Goal: Task Accomplishment & Management: Use online tool/utility

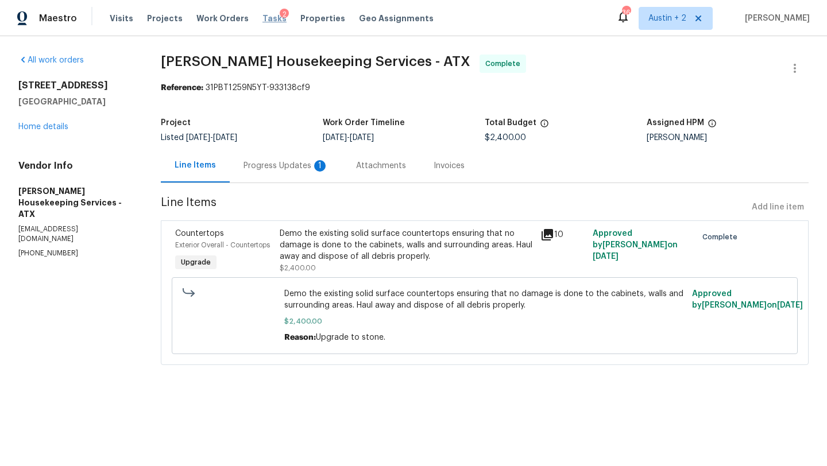
click at [262, 20] on span "Tasks" at bounding box center [274, 18] width 24 height 8
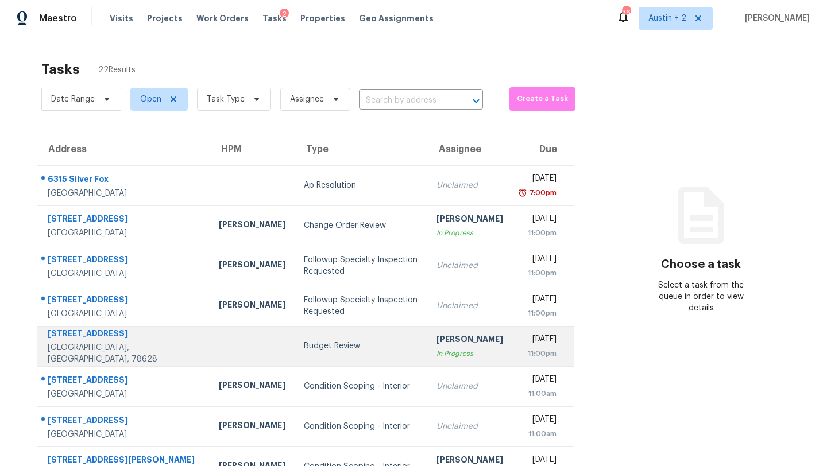
scroll to position [132, 0]
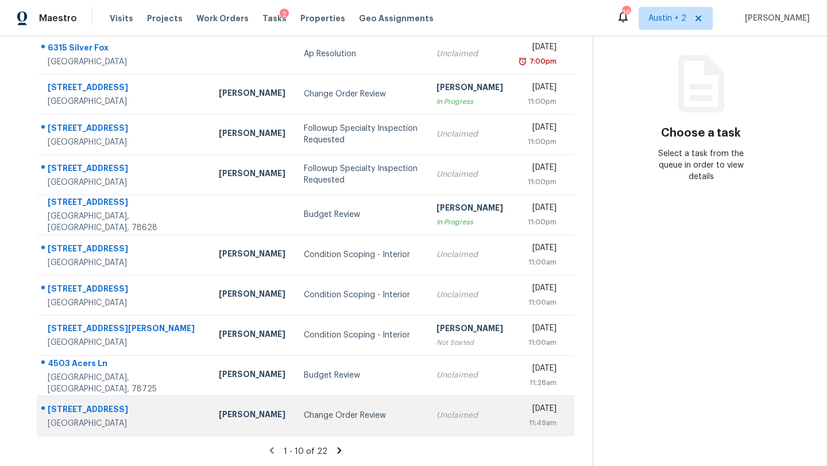
click at [304, 419] on div "Change Order Review" at bounding box center [361, 415] width 114 height 11
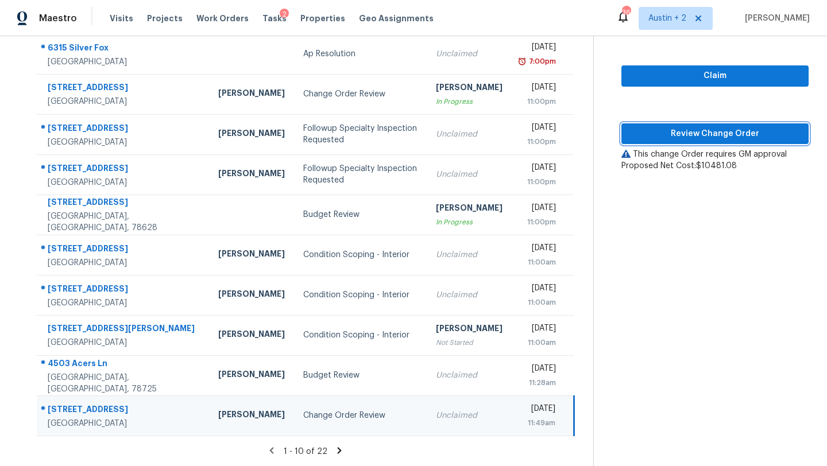
click at [703, 134] on span "Review Change Order" at bounding box center [715, 134] width 169 height 14
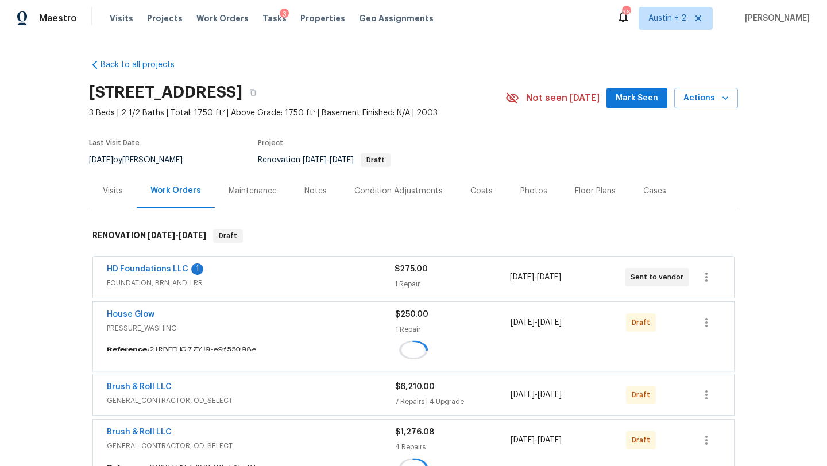
click at [633, 97] on span "Mark Seen" at bounding box center [637, 98] width 42 height 14
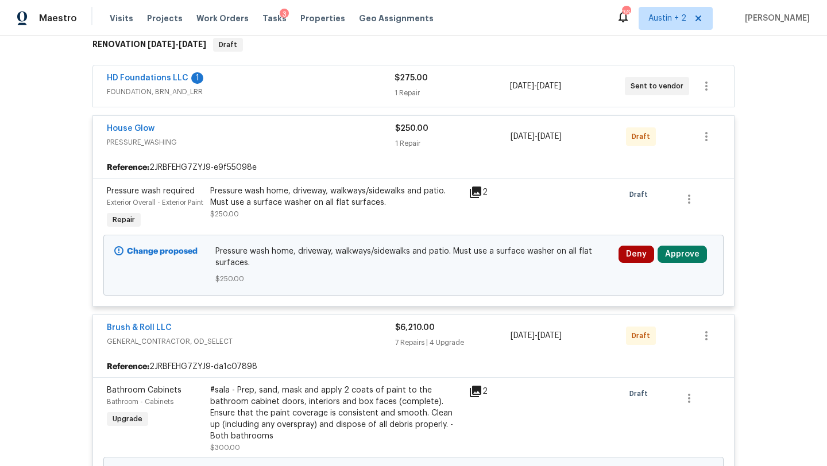
scroll to position [192, 0]
click at [697, 262] on button "Approve" at bounding box center [682, 253] width 49 height 17
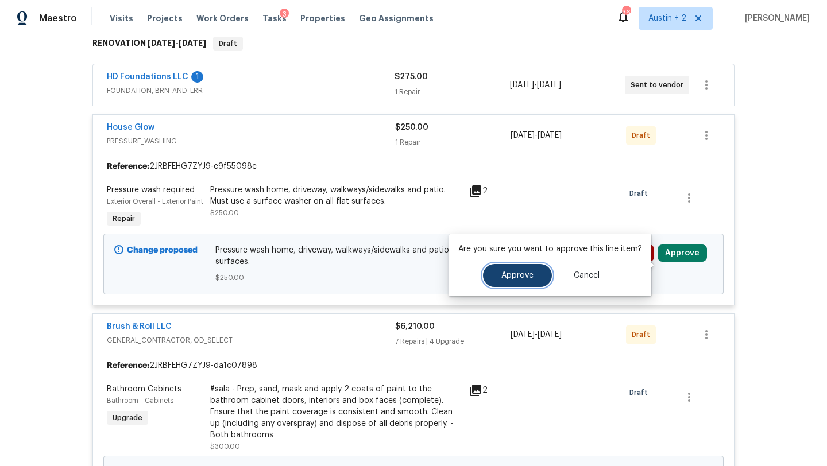
click at [512, 277] on span "Approve" at bounding box center [517, 276] width 32 height 9
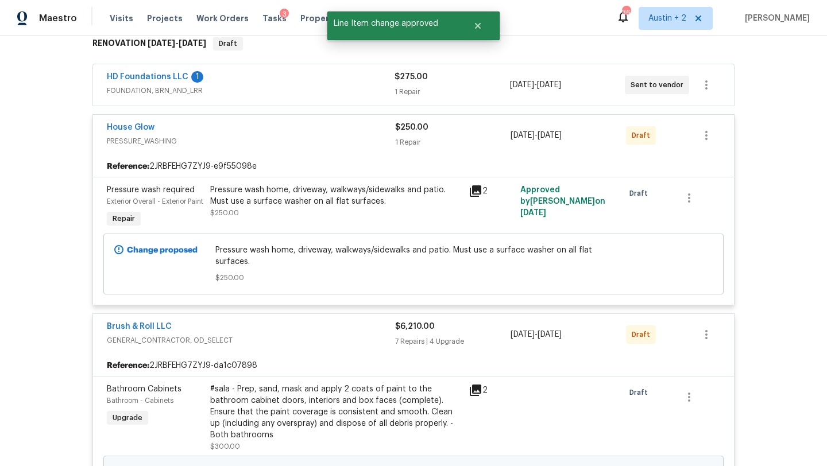
scroll to position [0, 0]
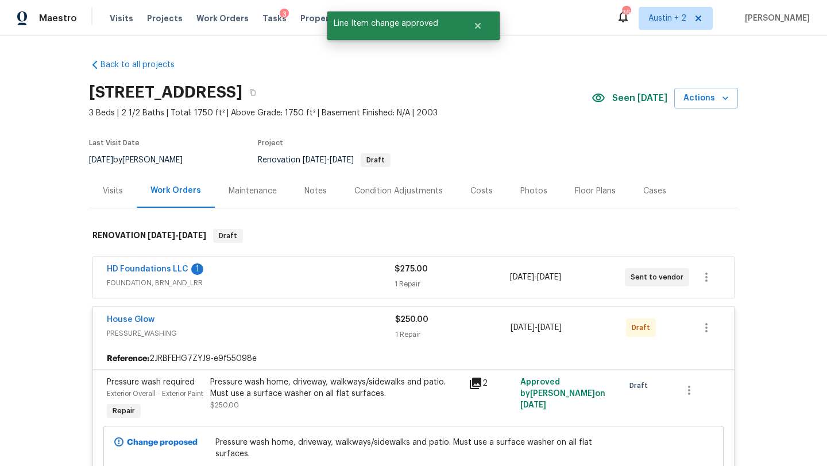
click at [477, 189] on div "Costs" at bounding box center [481, 190] width 22 height 11
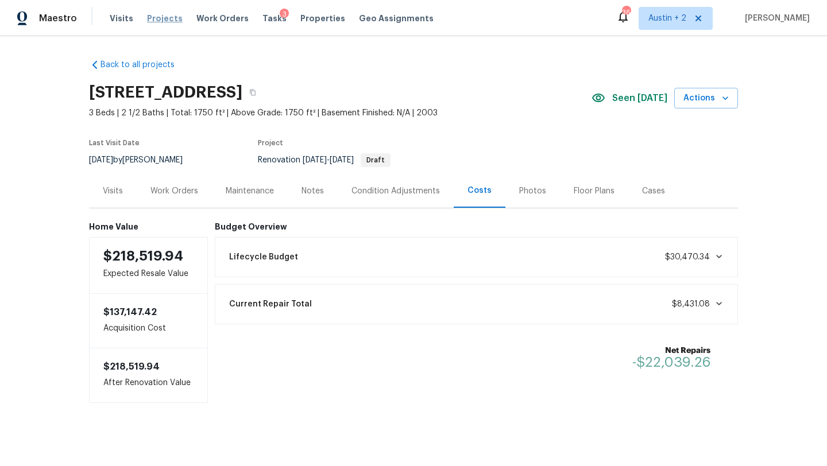
click at [169, 17] on span "Projects" at bounding box center [165, 18] width 36 height 11
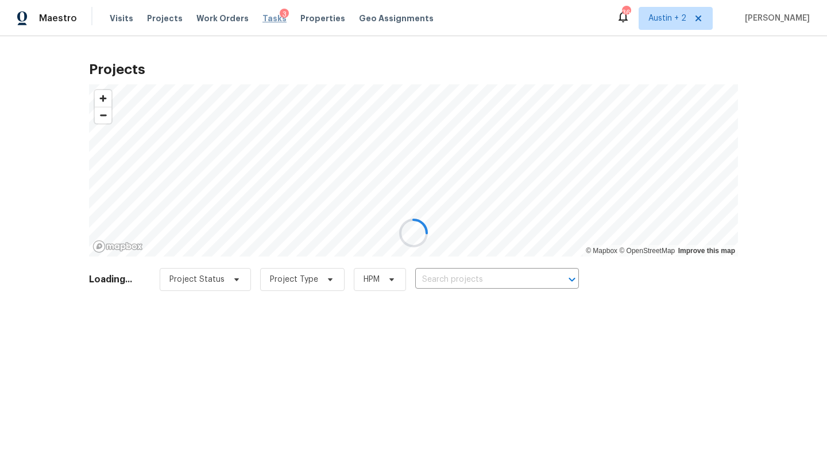
click at [269, 25] on div "Visits Projects Work Orders Tasks 3 Properties Geo Assignments" at bounding box center [279, 18] width 338 height 23
click at [265, 17] on span "Tasks" at bounding box center [274, 18] width 24 height 8
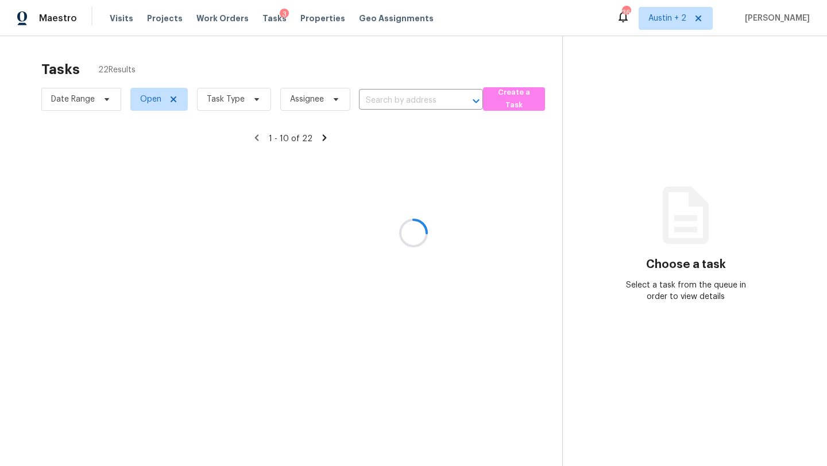
click at [267, 19] on div at bounding box center [413, 233] width 827 height 466
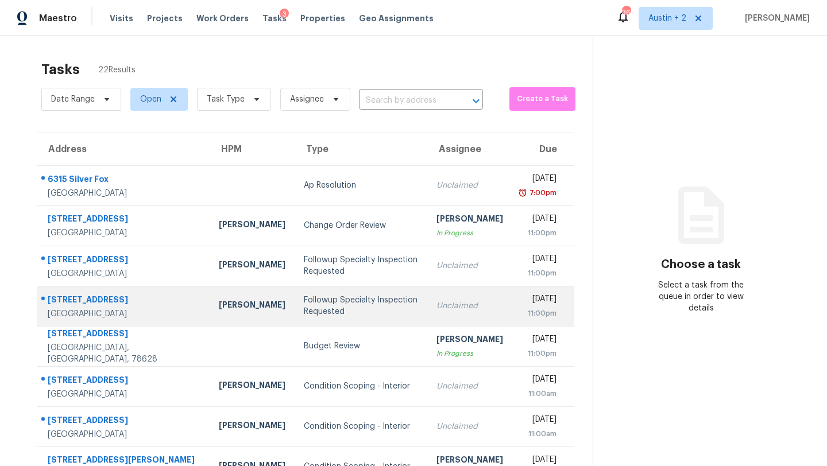
scroll to position [132, 0]
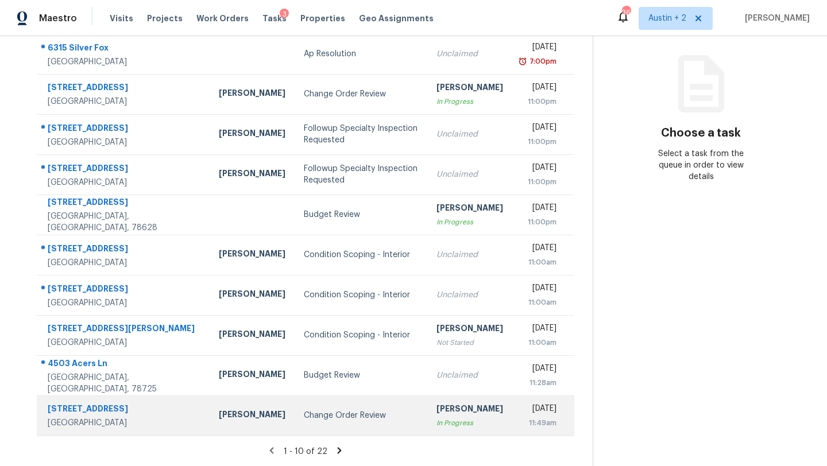
click at [304, 420] on div "Change Order Review" at bounding box center [361, 415] width 114 height 11
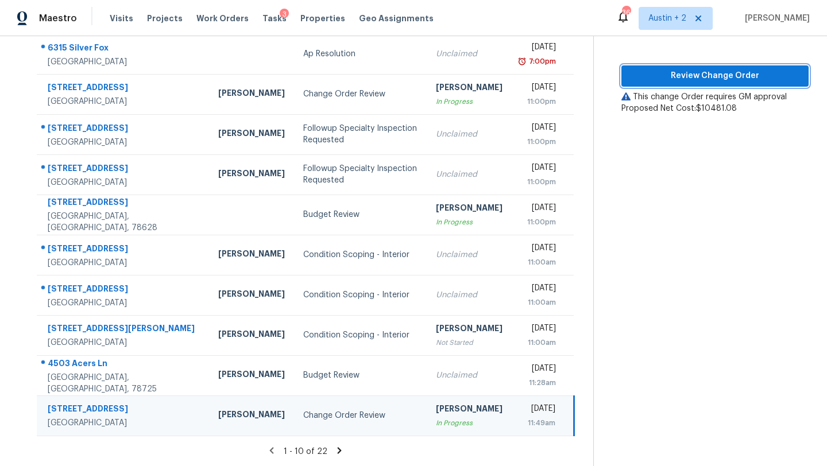
click at [686, 75] on span "Review Change Order" at bounding box center [715, 76] width 169 height 14
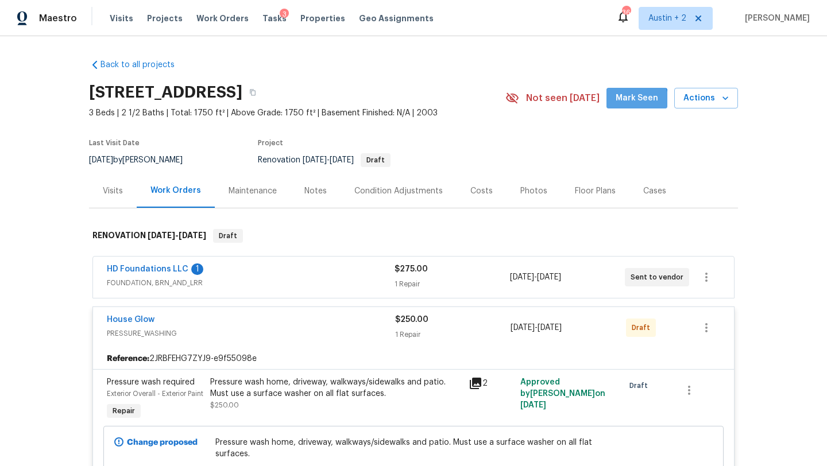
click at [640, 100] on span "Mark Seen" at bounding box center [637, 98] width 42 height 14
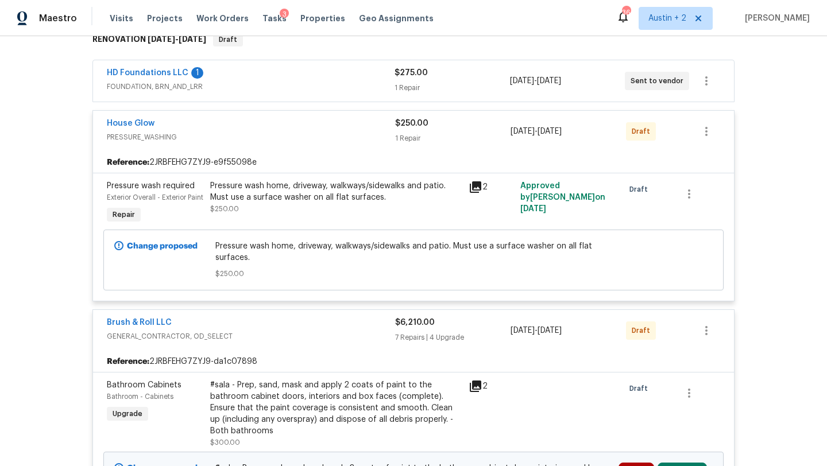
scroll to position [198, 0]
click at [338, 82] on span "FOUNDATION, BRN_AND_LRR" at bounding box center [251, 85] width 288 height 11
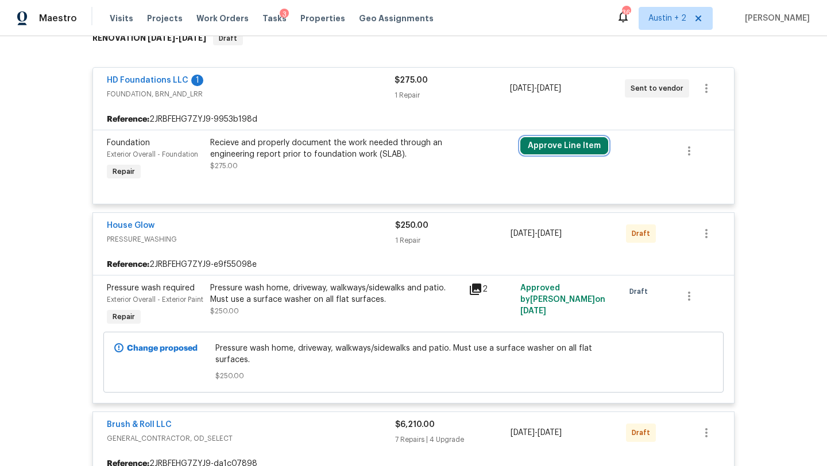
click at [562, 151] on button "Approve Line Item" at bounding box center [564, 145] width 88 height 17
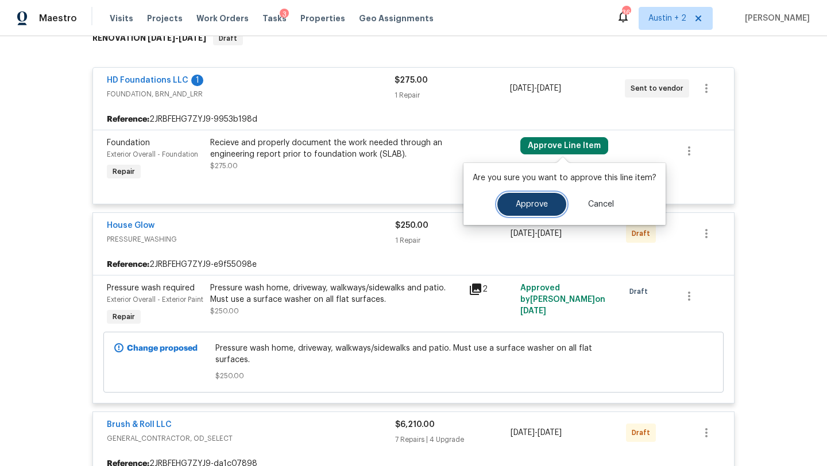
click at [529, 205] on span "Approve" at bounding box center [532, 204] width 32 height 9
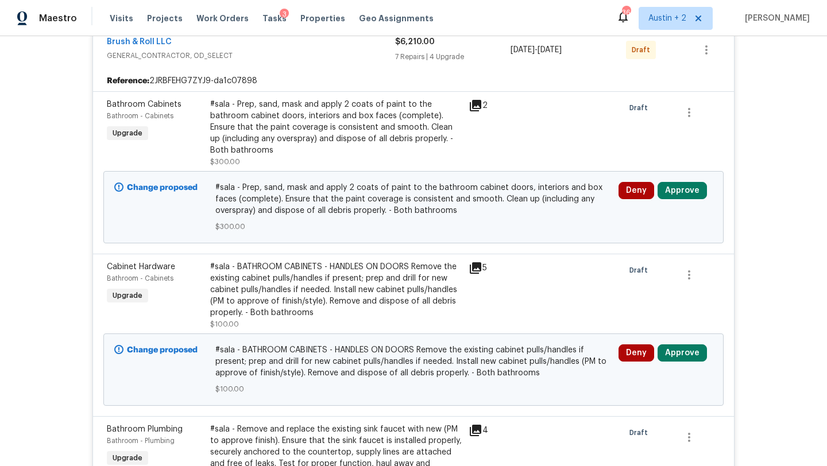
scroll to position [602, 0]
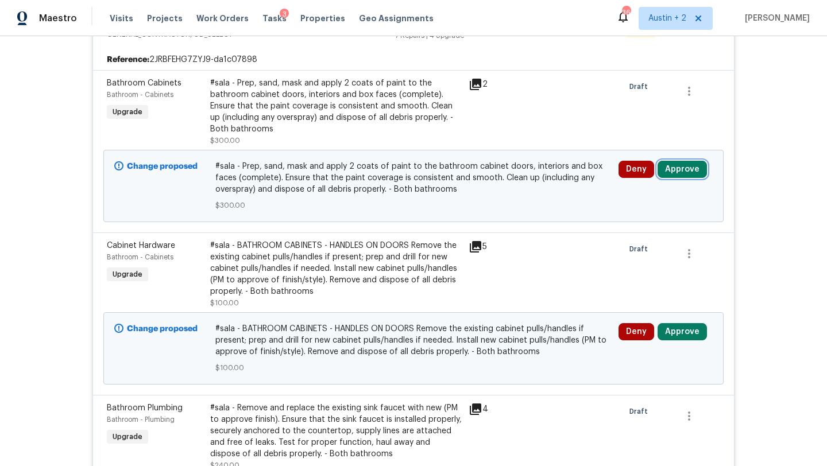
click at [682, 178] on button "Approve" at bounding box center [682, 169] width 49 height 17
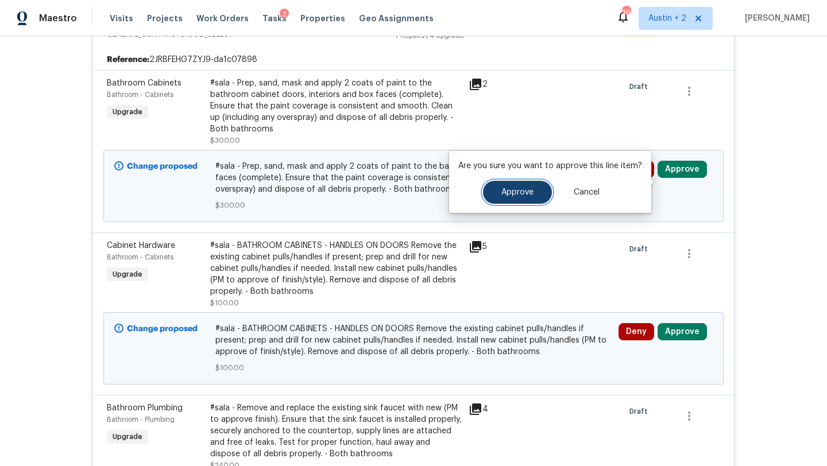
click at [537, 194] on button "Approve" at bounding box center [517, 192] width 69 height 23
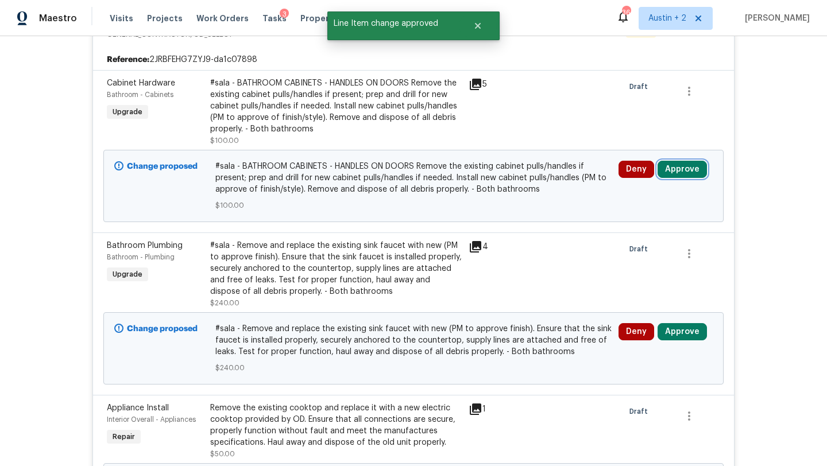
click at [681, 178] on button "Approve" at bounding box center [682, 169] width 49 height 17
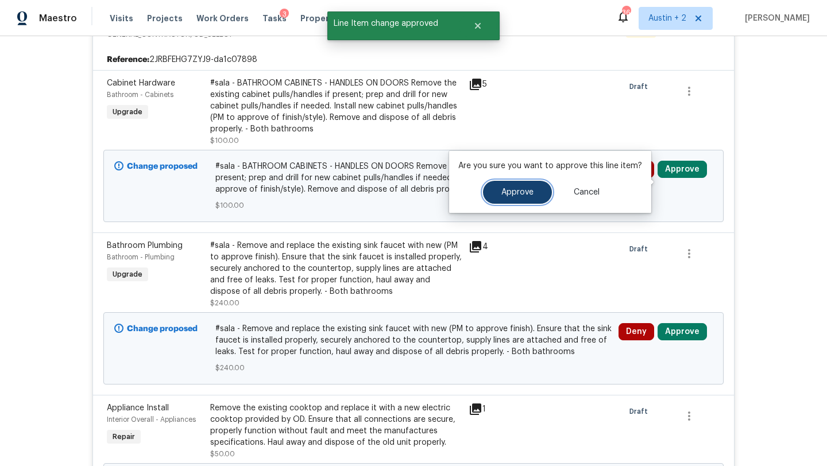
click at [527, 198] on button "Approve" at bounding box center [517, 192] width 69 height 23
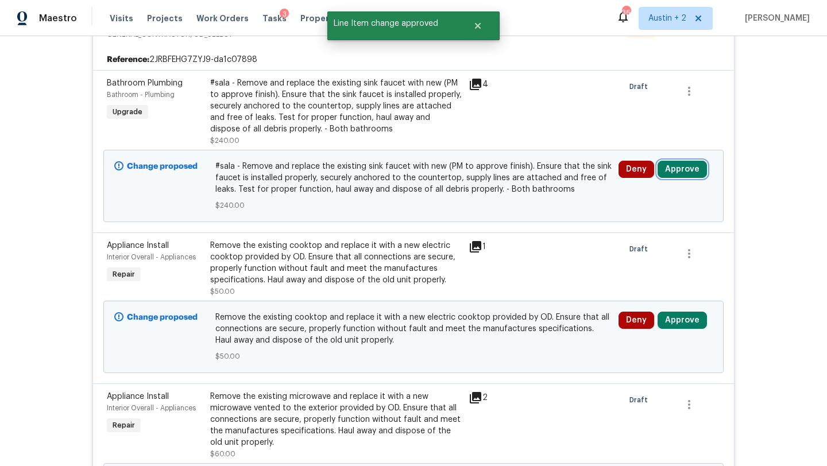
click at [698, 178] on button "Approve" at bounding box center [682, 169] width 49 height 17
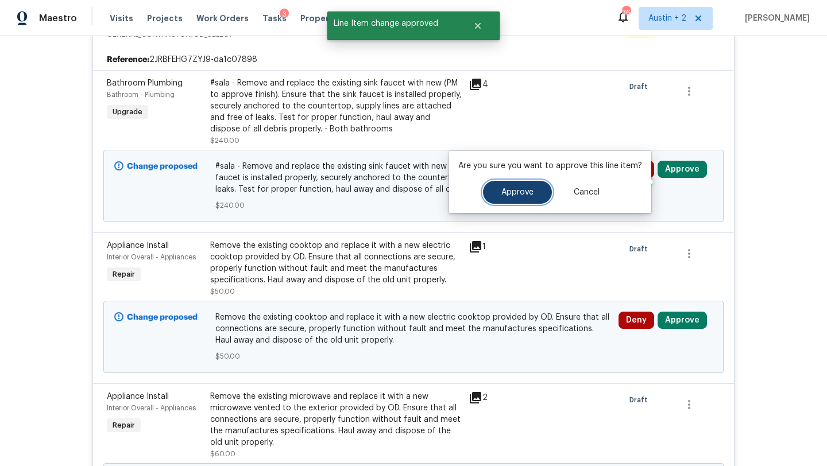
click at [507, 193] on span "Approve" at bounding box center [517, 192] width 32 height 9
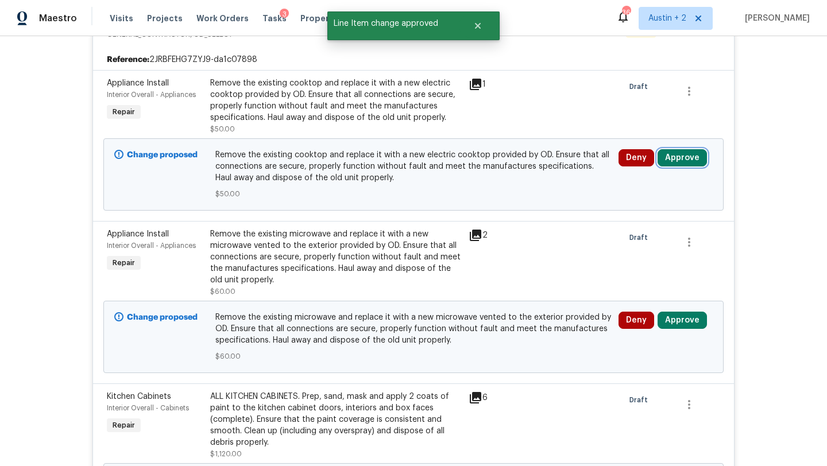
click at [689, 167] on button "Approve" at bounding box center [682, 157] width 49 height 17
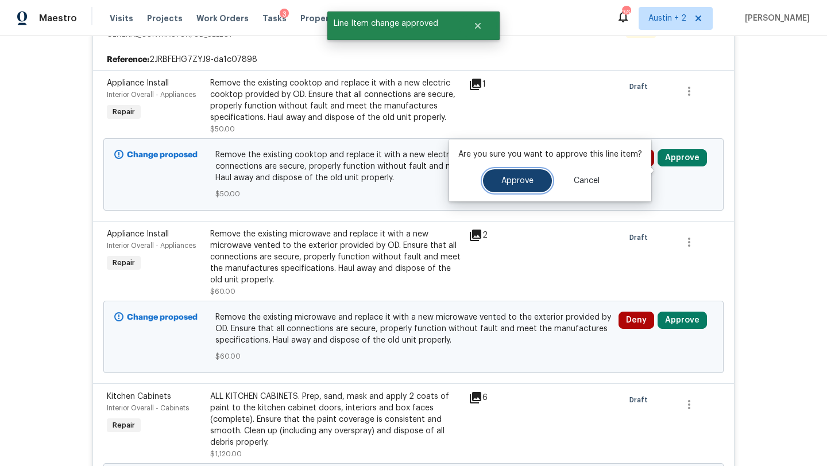
click at [539, 180] on button "Approve" at bounding box center [517, 180] width 69 height 23
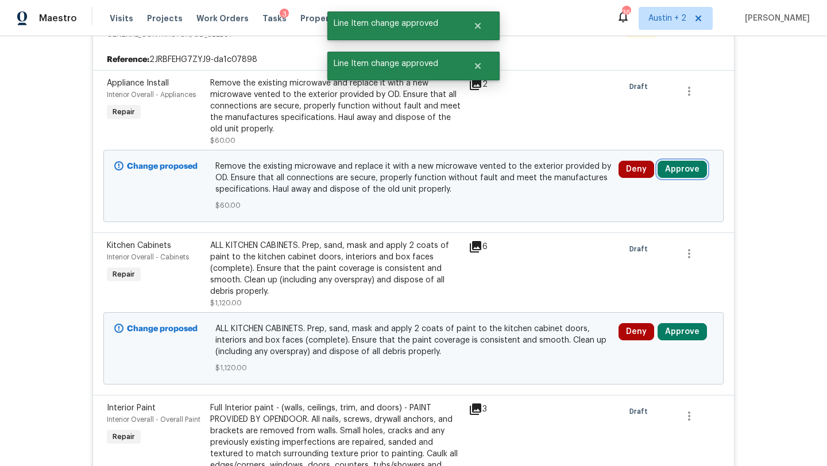
click at [697, 178] on button "Approve" at bounding box center [682, 169] width 49 height 17
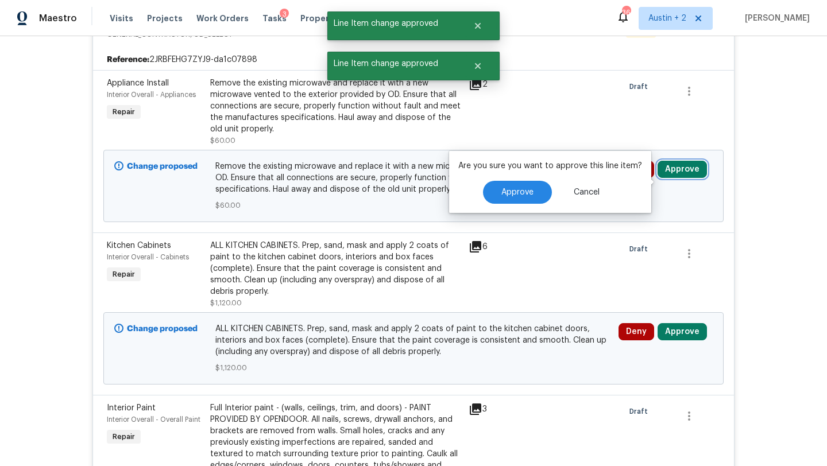
click at [685, 178] on button "Approve" at bounding box center [682, 169] width 49 height 17
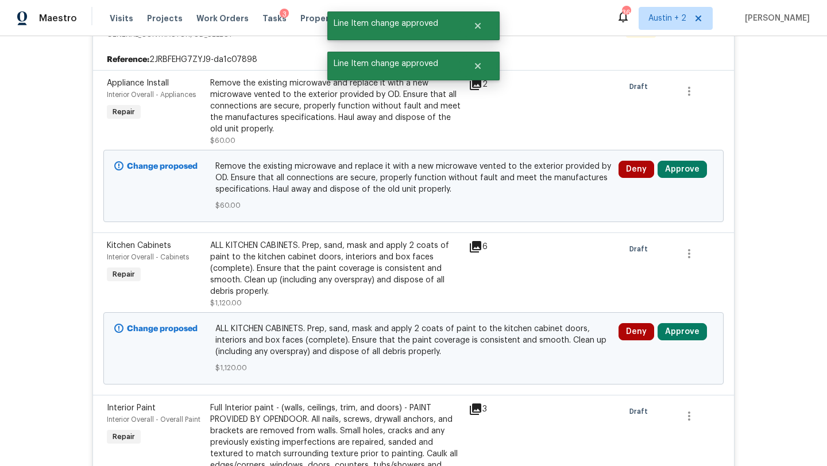
click at [532, 188] on span "Remove the existing microwave and replace it with a new microwave vented to the…" at bounding box center [413, 178] width 397 height 34
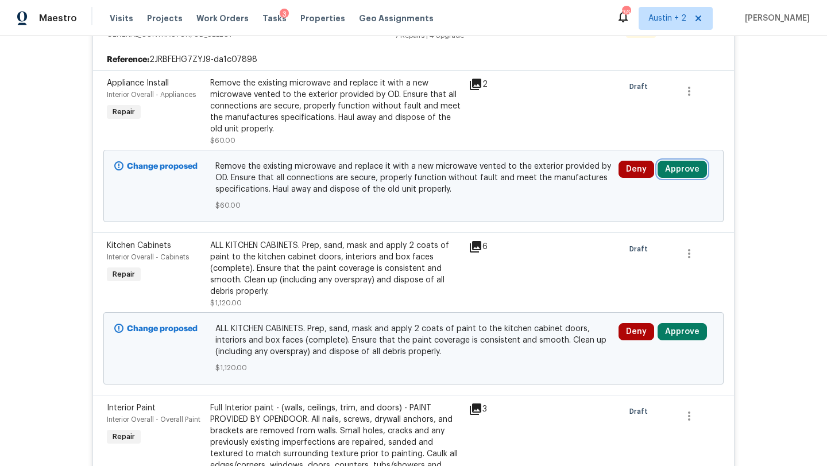
click at [687, 178] on button "Approve" at bounding box center [682, 169] width 49 height 17
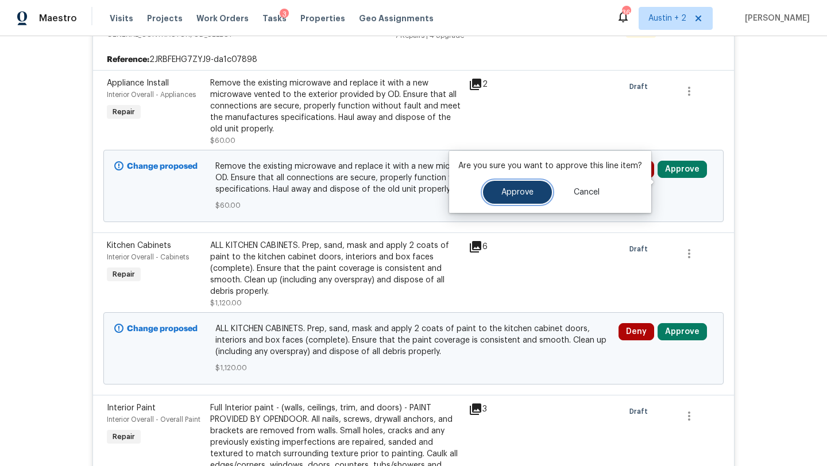
click at [537, 192] on button "Approve" at bounding box center [517, 192] width 69 height 23
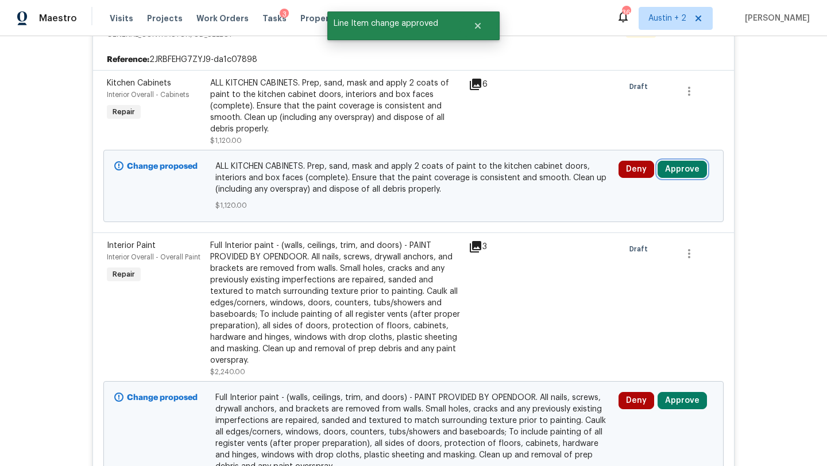
click at [682, 178] on button "Approve" at bounding box center [682, 169] width 49 height 17
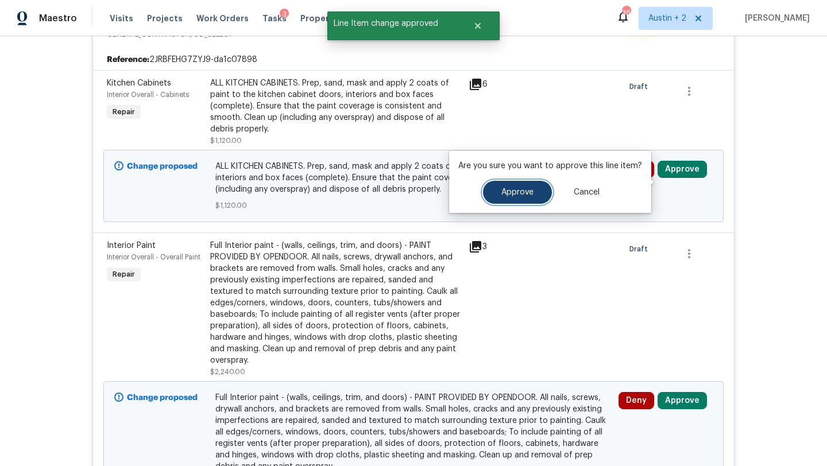
click at [524, 189] on span "Approve" at bounding box center [517, 192] width 32 height 9
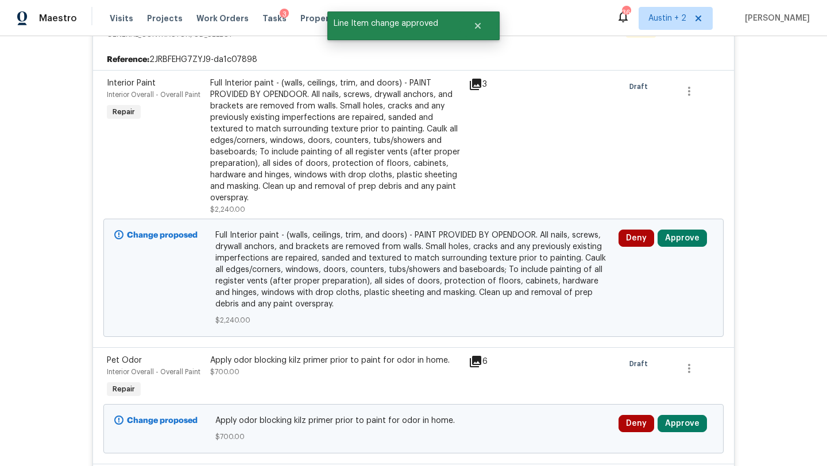
click at [675, 260] on div "Deny Approve" at bounding box center [665, 277] width 101 height 103
click at [675, 247] on button "Approve" at bounding box center [682, 238] width 49 height 17
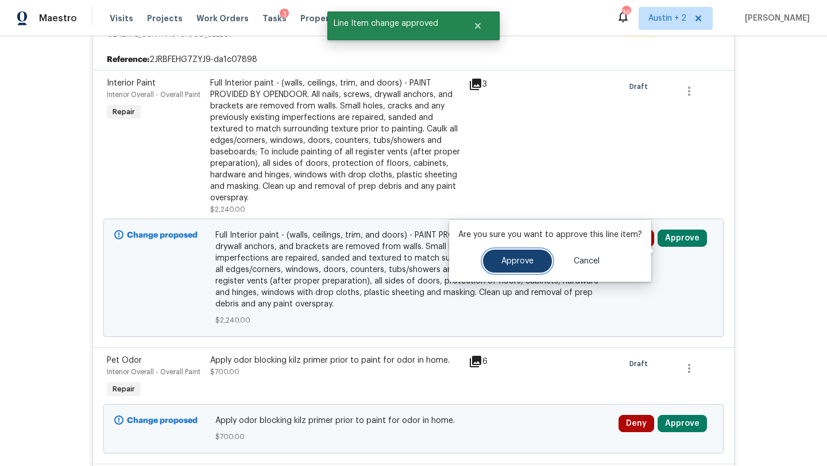
click at [506, 261] on span "Approve" at bounding box center [517, 261] width 32 height 9
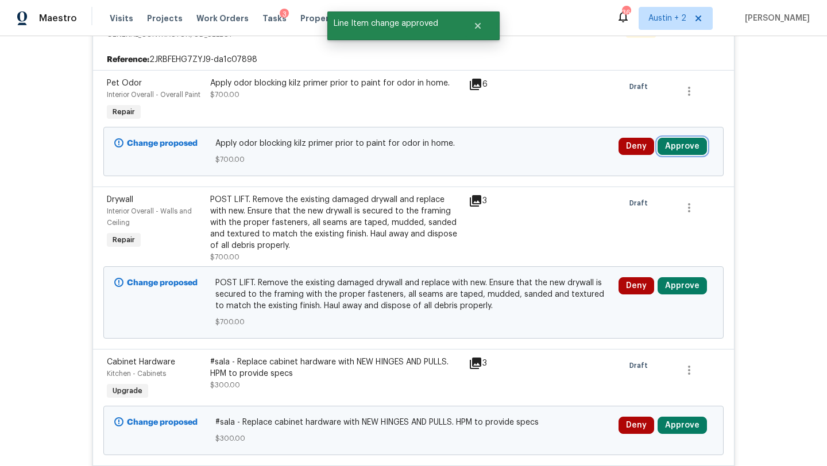
click at [693, 155] on button "Approve" at bounding box center [682, 146] width 49 height 17
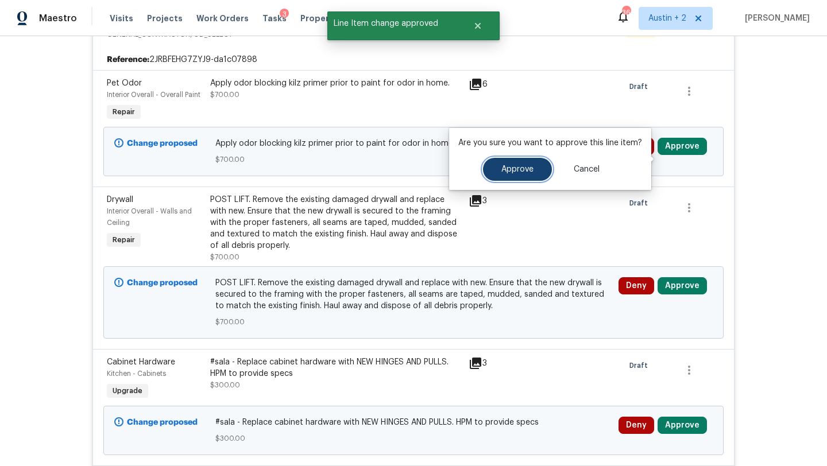
click at [523, 173] on button "Approve" at bounding box center [517, 169] width 69 height 23
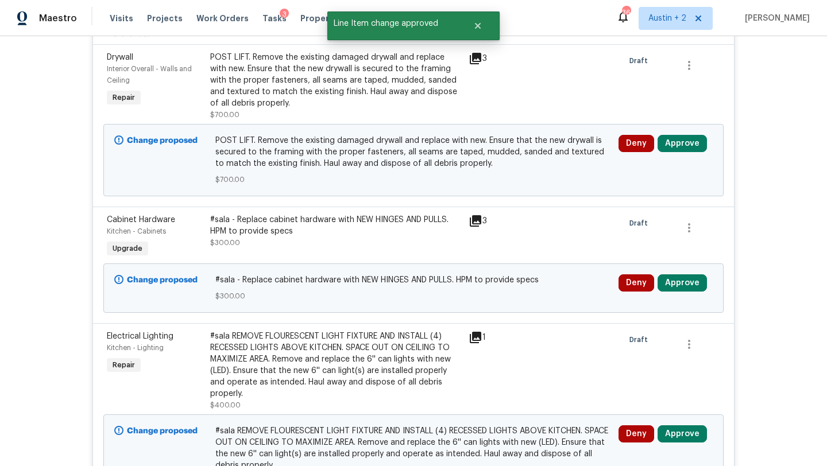
scroll to position [630, 0]
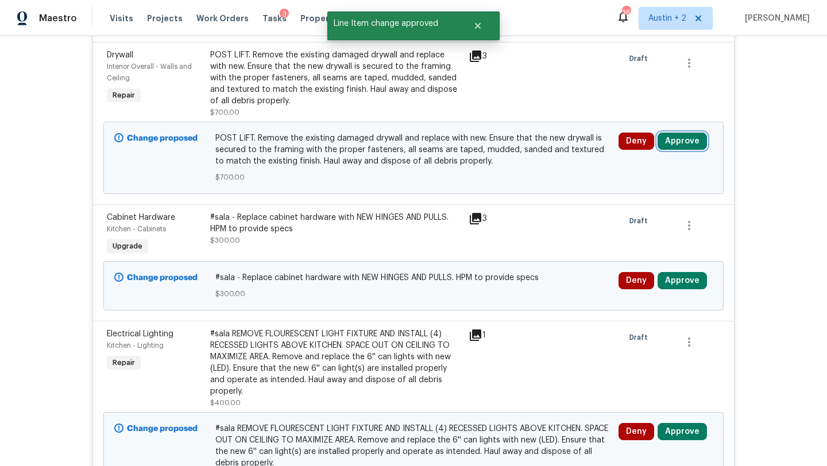
click at [685, 150] on button "Approve" at bounding box center [682, 141] width 49 height 17
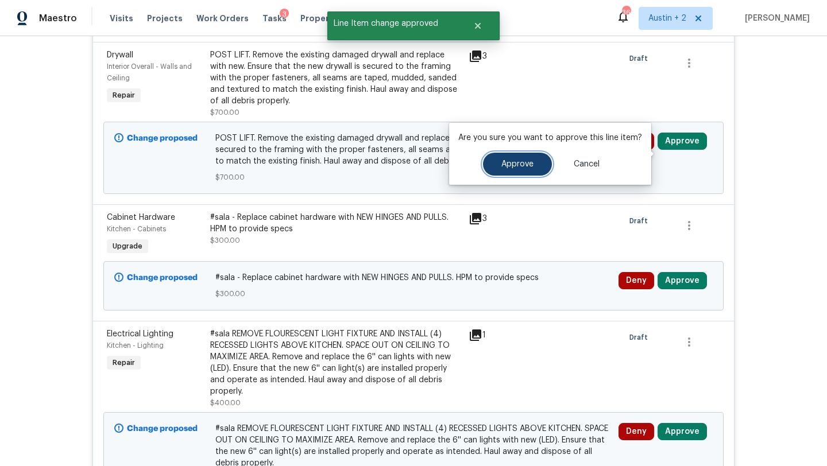
click at [517, 163] on span "Approve" at bounding box center [517, 164] width 32 height 9
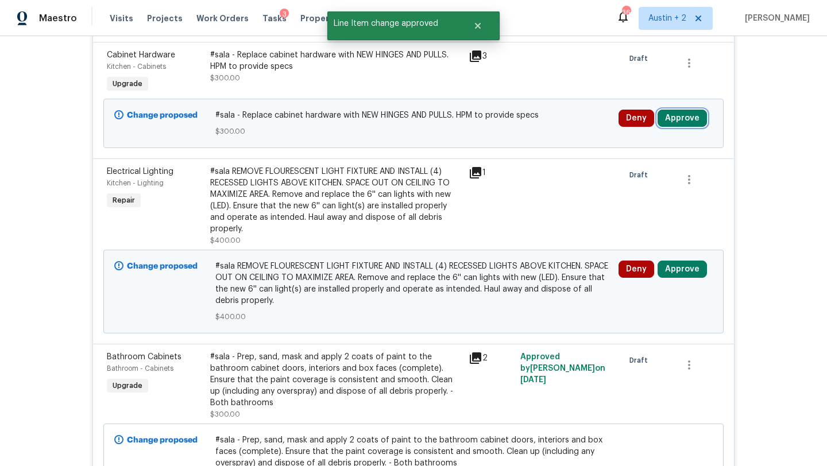
click at [685, 127] on button "Approve" at bounding box center [682, 118] width 49 height 17
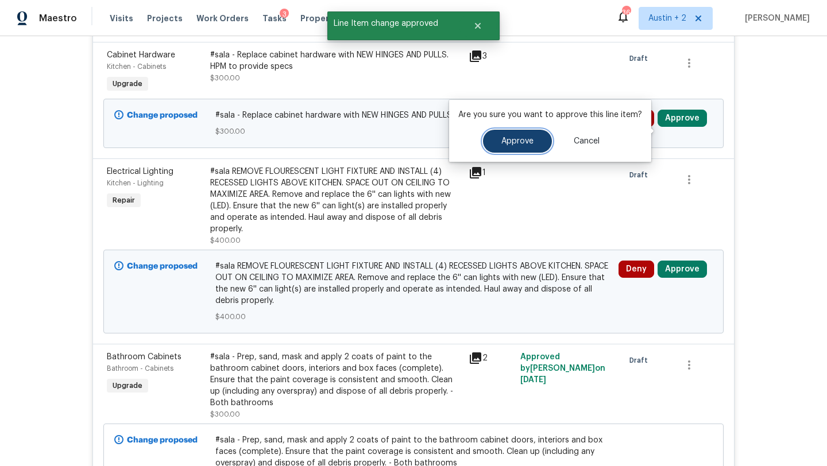
click at [529, 138] on span "Approve" at bounding box center [517, 141] width 32 height 9
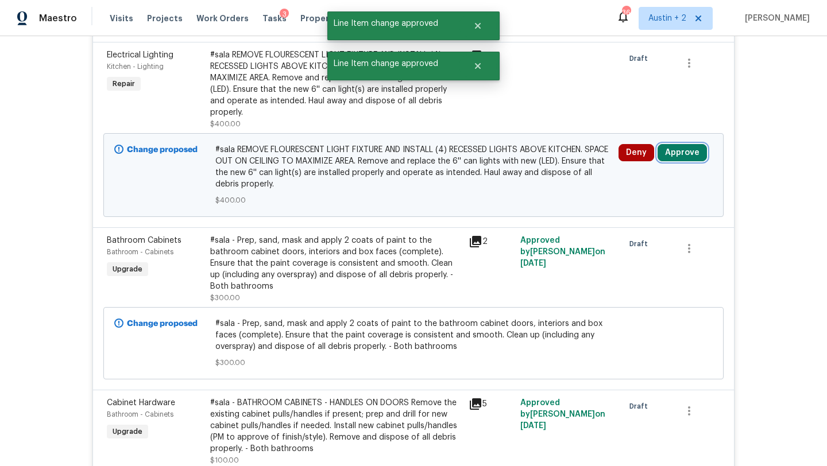
click at [672, 150] on button "Approve" at bounding box center [682, 152] width 49 height 17
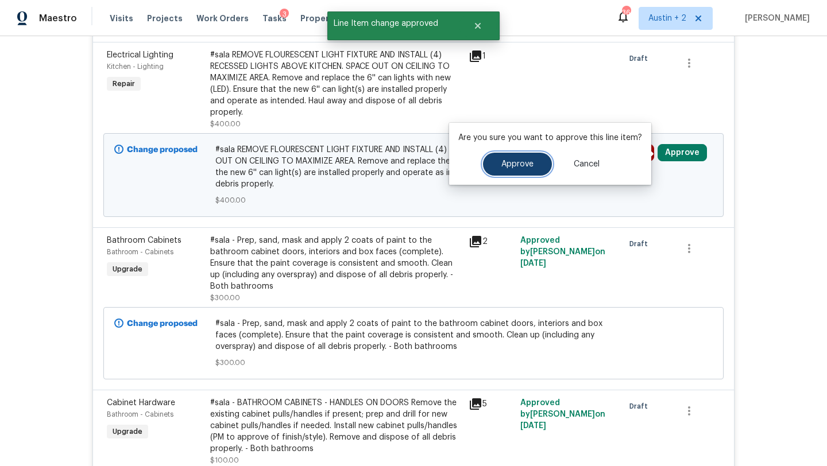
click at [522, 165] on span "Approve" at bounding box center [517, 164] width 32 height 9
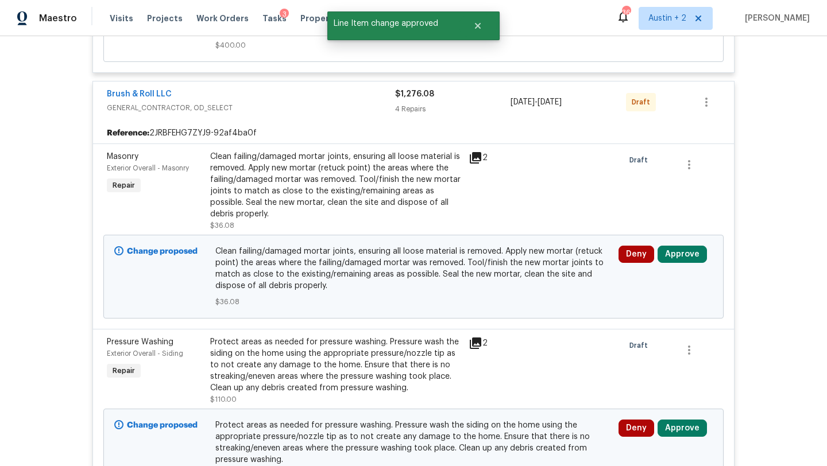
scroll to position [2500, 0]
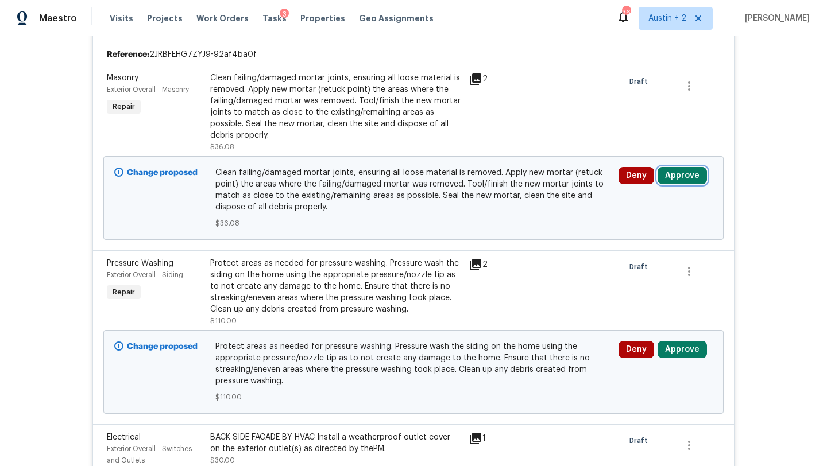
click at [675, 184] on button "Approve" at bounding box center [682, 175] width 49 height 17
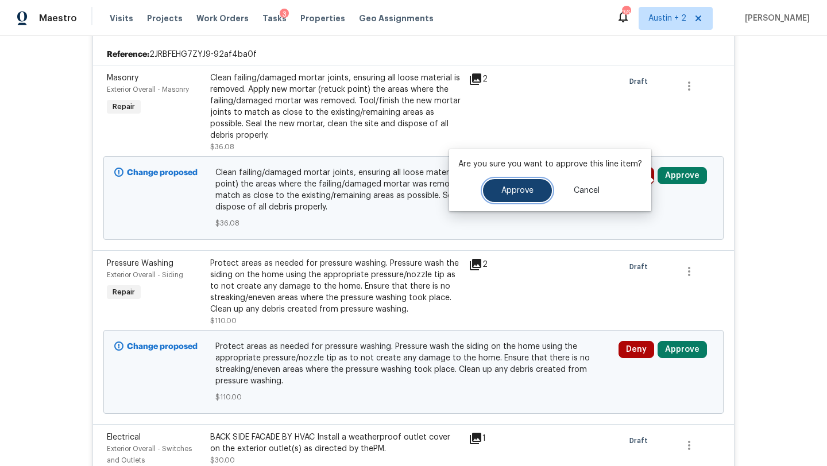
click at [528, 191] on span "Approve" at bounding box center [517, 191] width 32 height 9
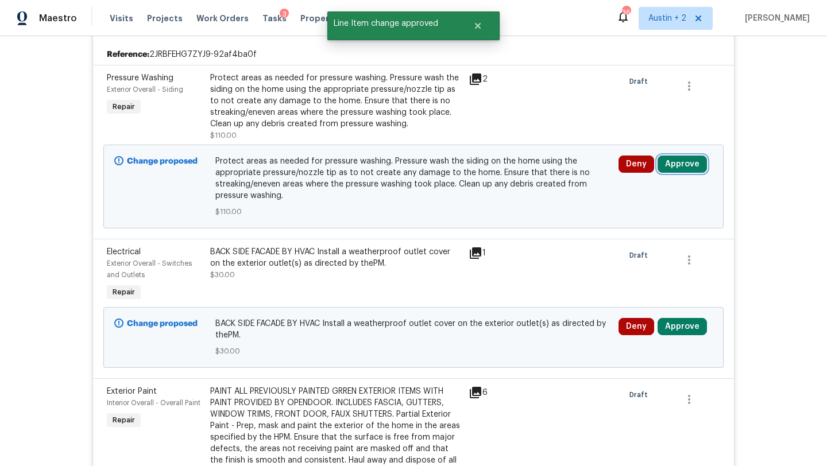
click at [681, 168] on button "Approve" at bounding box center [682, 164] width 49 height 17
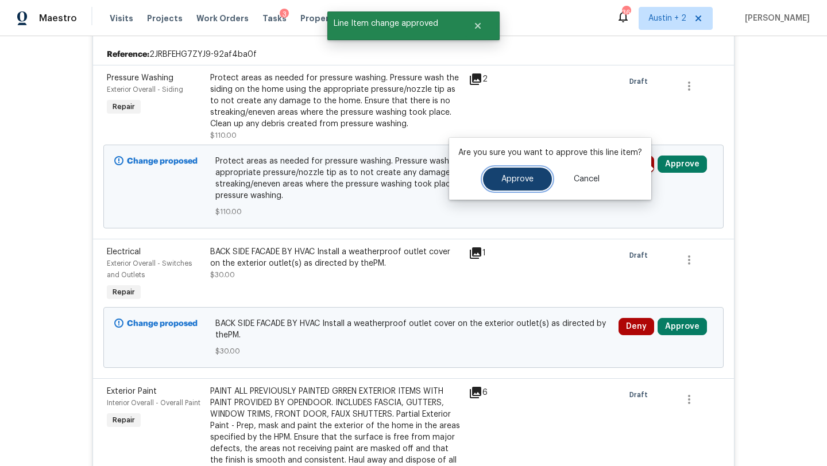
click at [517, 177] on span "Approve" at bounding box center [517, 179] width 32 height 9
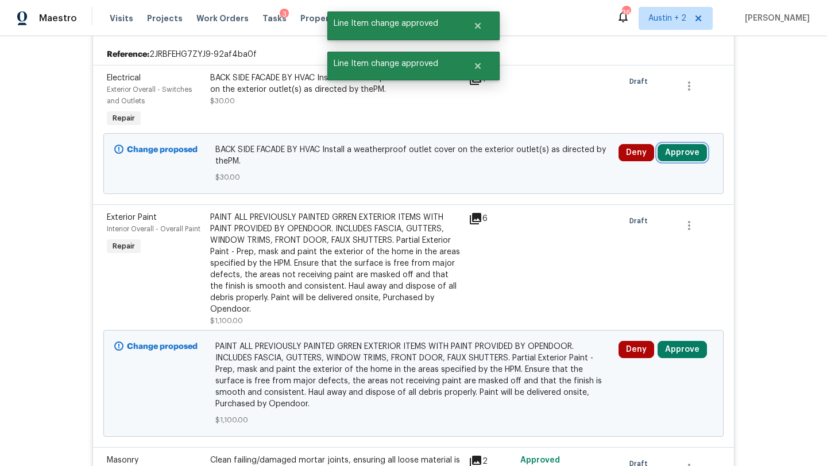
click at [687, 161] on button "Approve" at bounding box center [682, 152] width 49 height 17
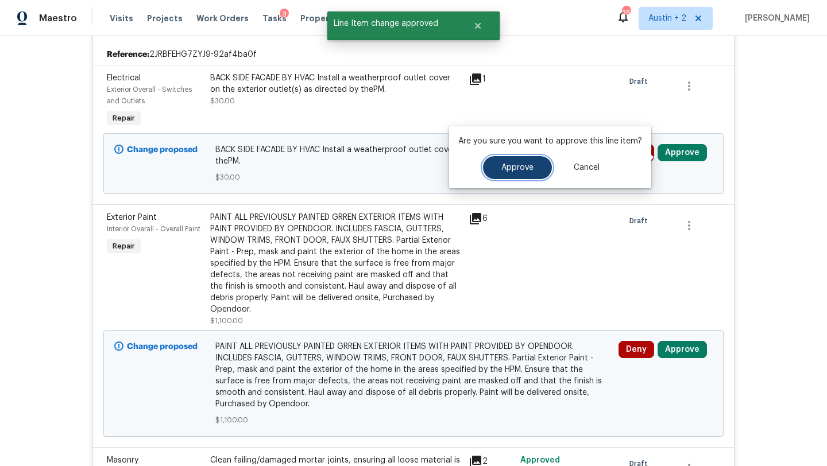
click at [523, 168] on span "Approve" at bounding box center [517, 168] width 32 height 9
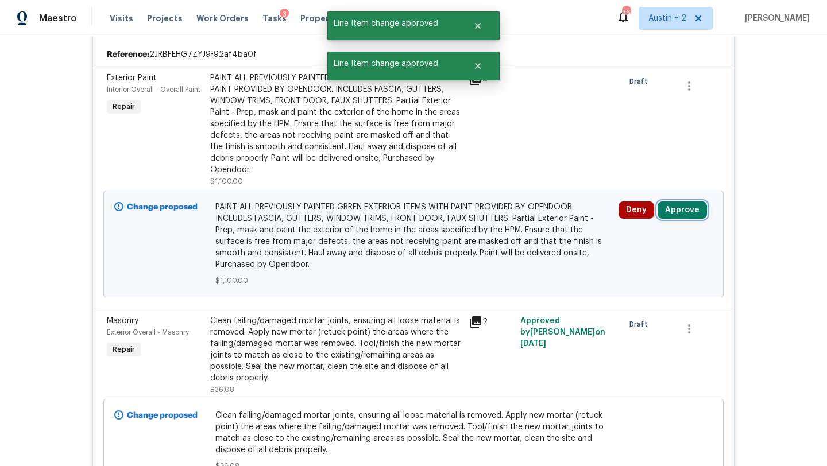
click at [692, 219] on button "Approve" at bounding box center [682, 210] width 49 height 17
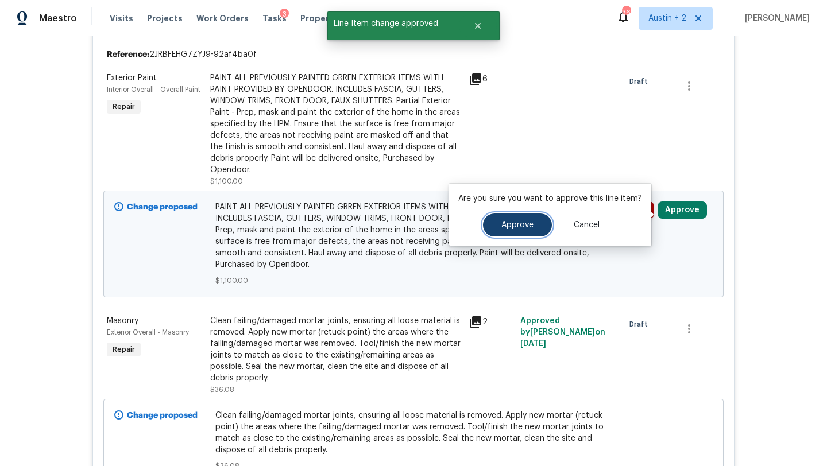
click at [538, 227] on button "Approve" at bounding box center [517, 225] width 69 height 23
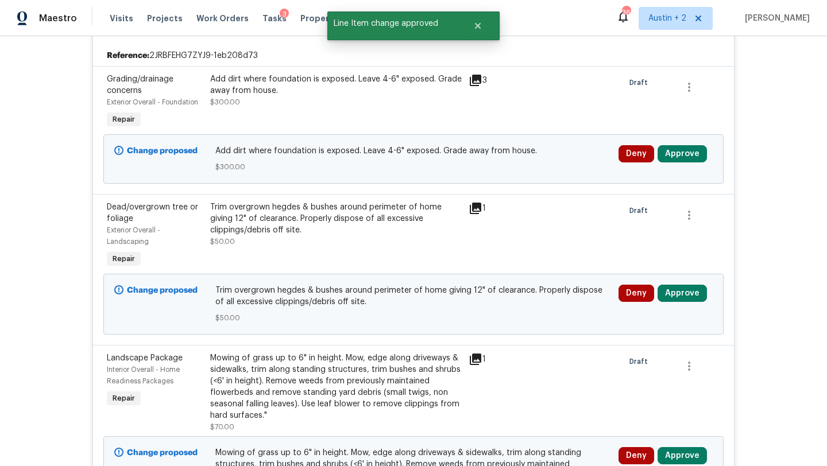
scroll to position [3294, 0]
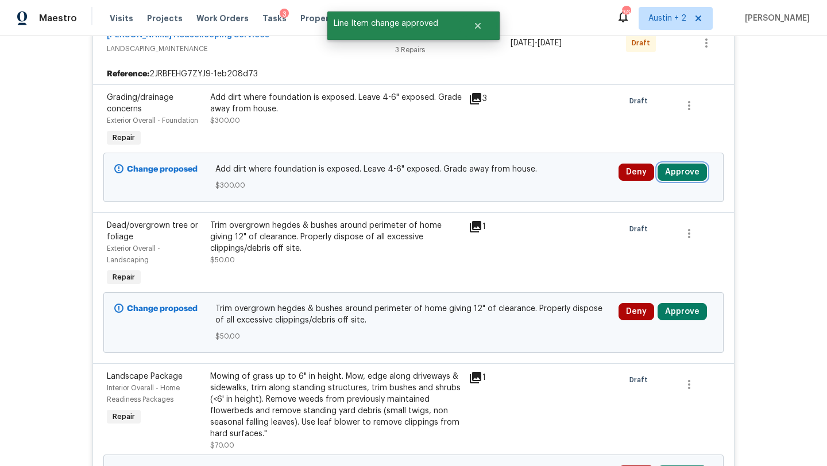
click at [691, 178] on button "Approve" at bounding box center [682, 172] width 49 height 17
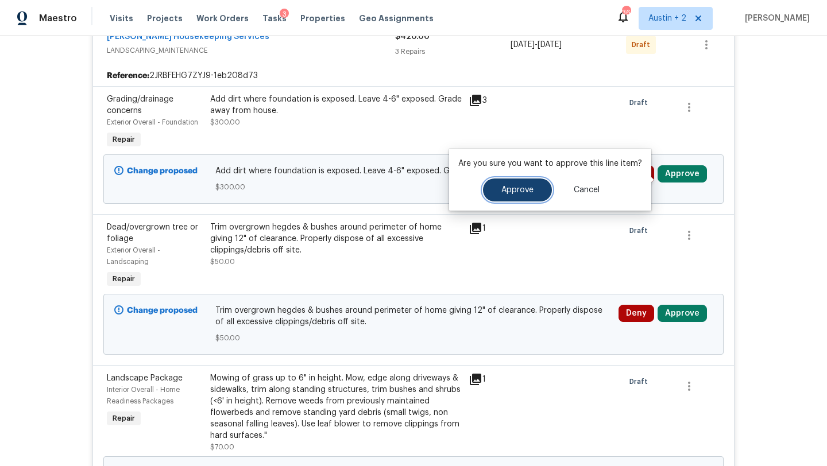
click at [492, 194] on button "Approve" at bounding box center [517, 190] width 69 height 23
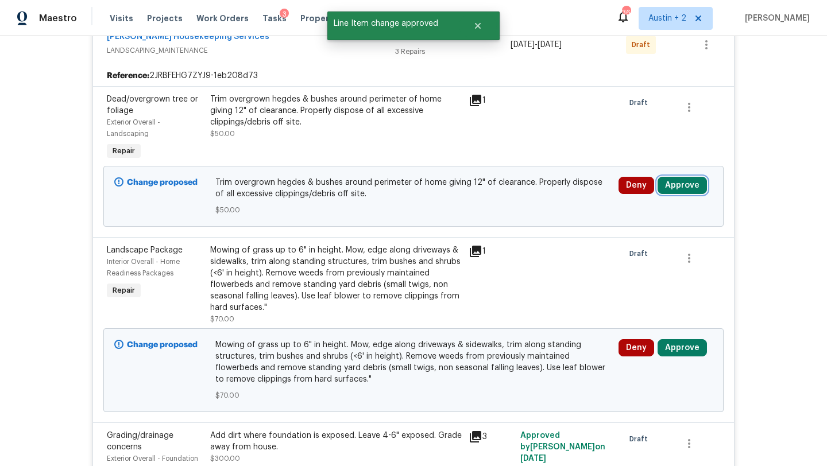
click at [686, 189] on button "Approve" at bounding box center [682, 185] width 49 height 17
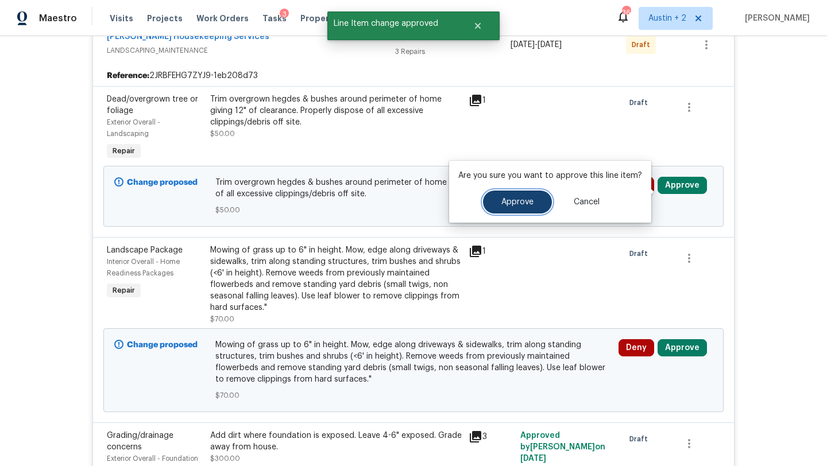
click at [513, 203] on span "Approve" at bounding box center [517, 202] width 32 height 9
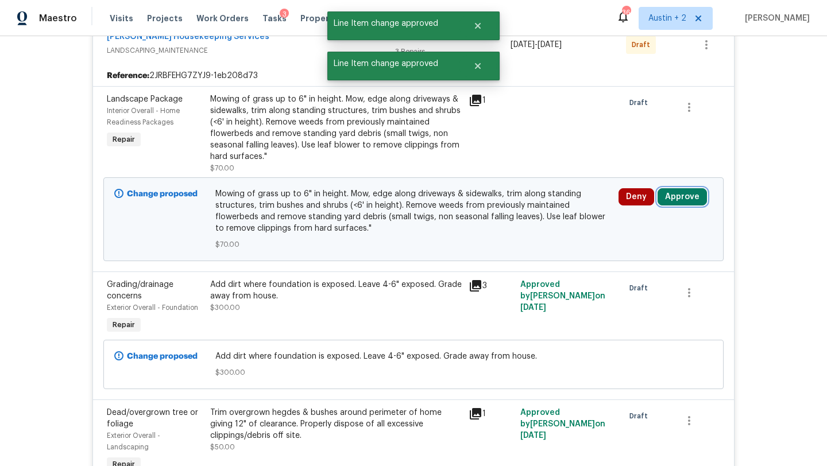
click at [685, 206] on button "Approve" at bounding box center [682, 196] width 49 height 17
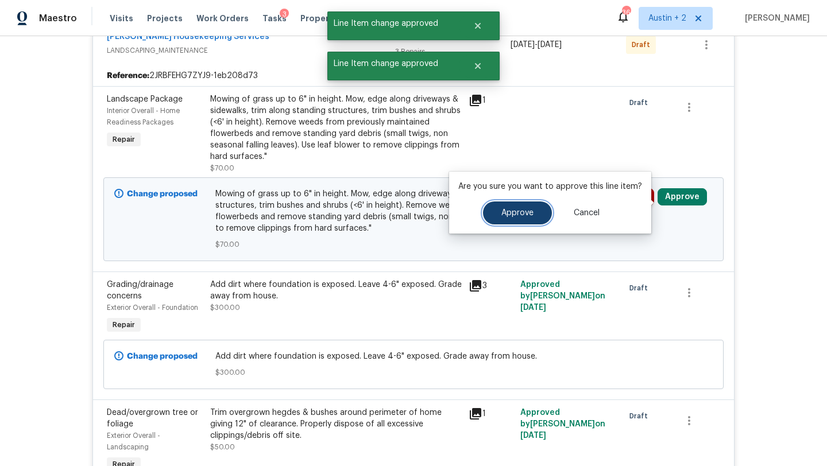
click at [506, 214] on span "Approve" at bounding box center [517, 213] width 32 height 9
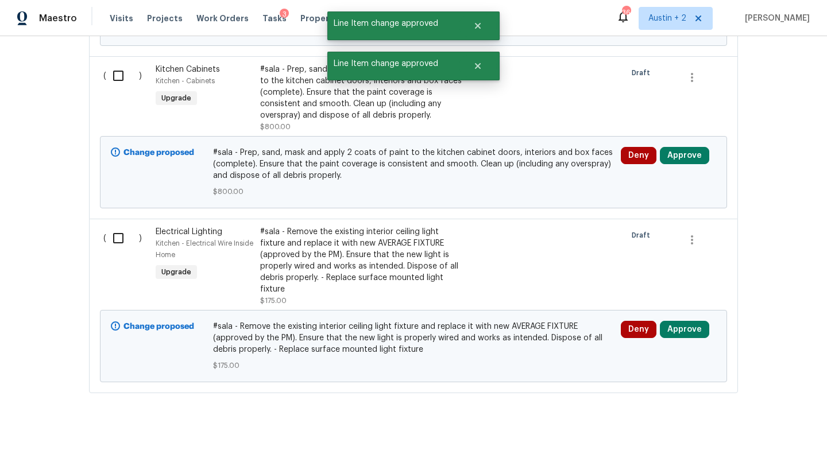
scroll to position [4039, 0]
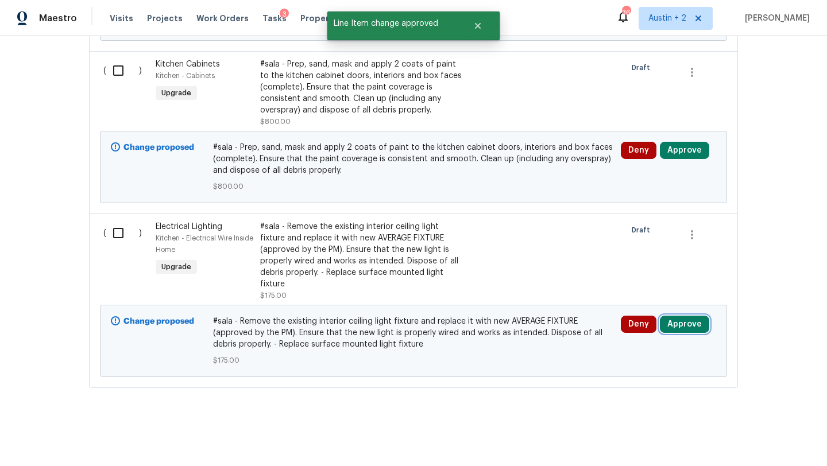
click at [689, 326] on button "Approve" at bounding box center [684, 324] width 49 height 17
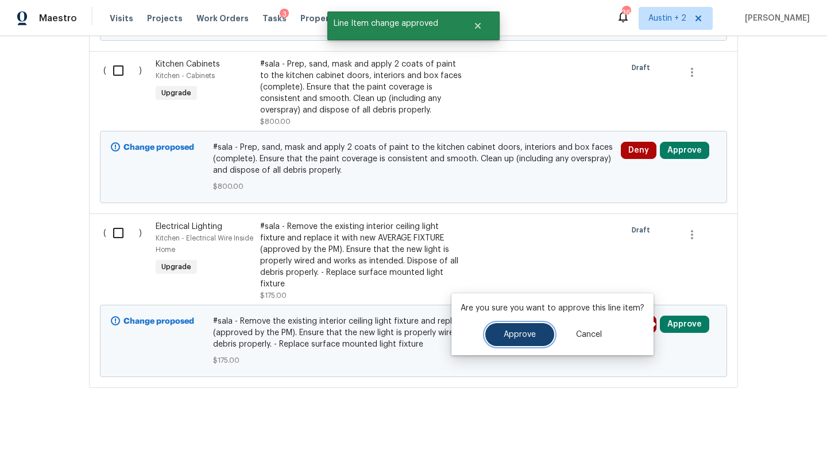
click at [546, 333] on button "Approve" at bounding box center [519, 334] width 69 height 23
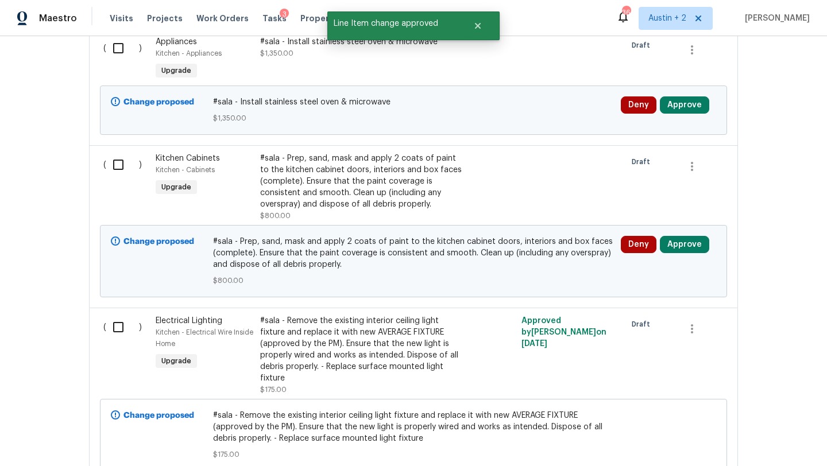
scroll to position [3938, 0]
click at [676, 249] on button "Approve" at bounding box center [684, 243] width 49 height 17
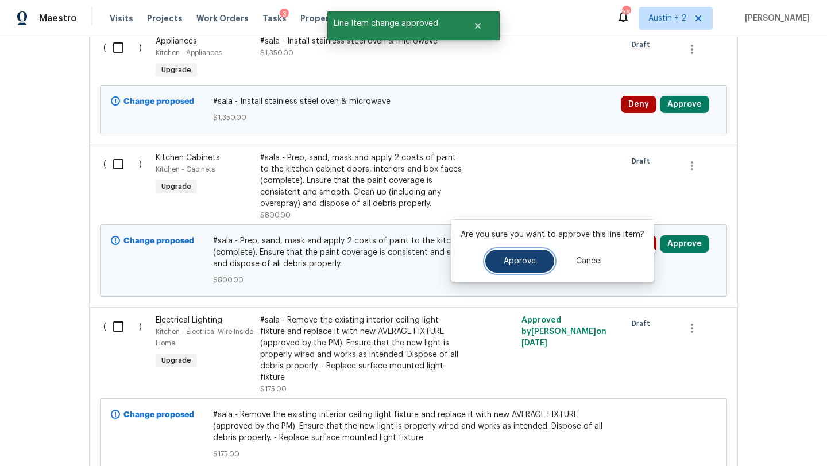
click at [513, 260] on span "Approve" at bounding box center [520, 261] width 32 height 9
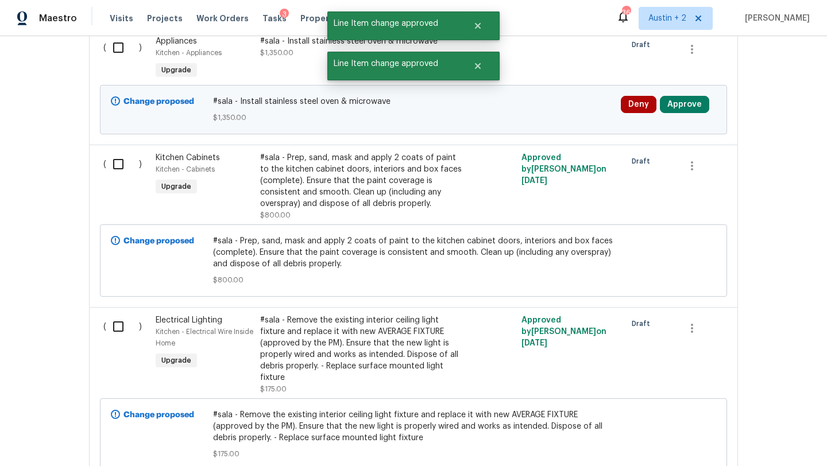
scroll to position [3846, 0]
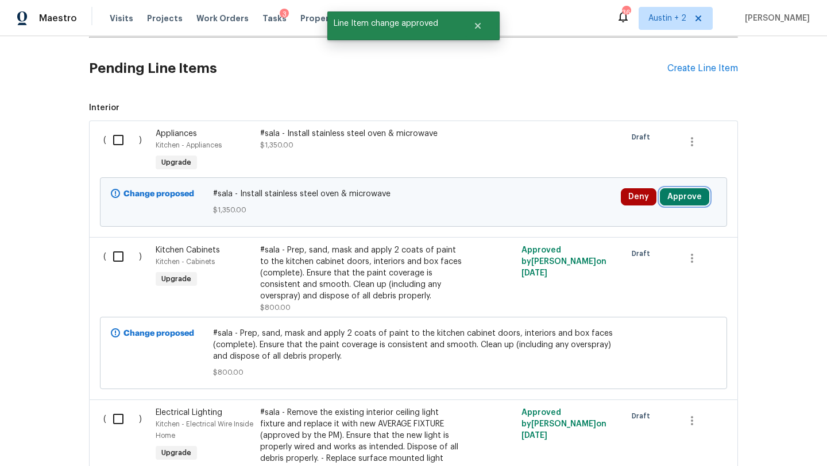
click at [678, 204] on button "Approve" at bounding box center [684, 196] width 49 height 17
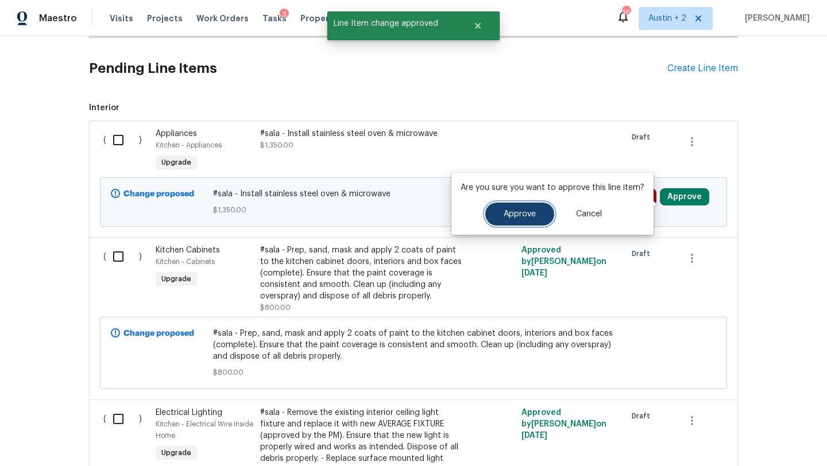
click at [525, 216] on span "Approve" at bounding box center [520, 214] width 32 height 9
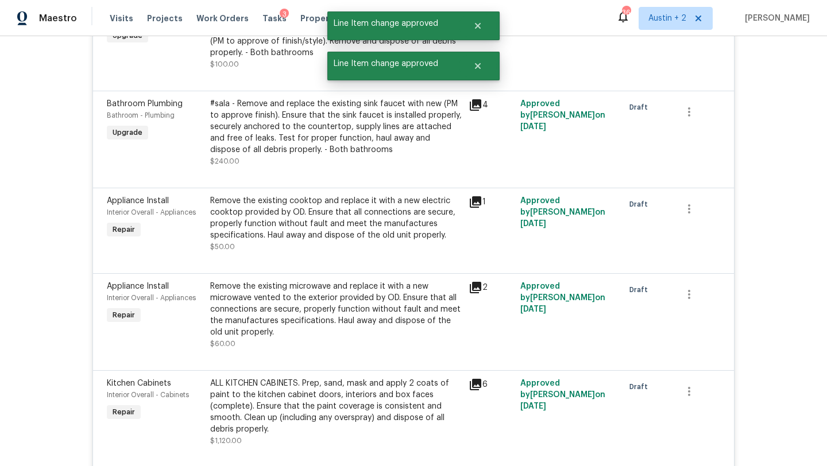
scroll to position [0, 0]
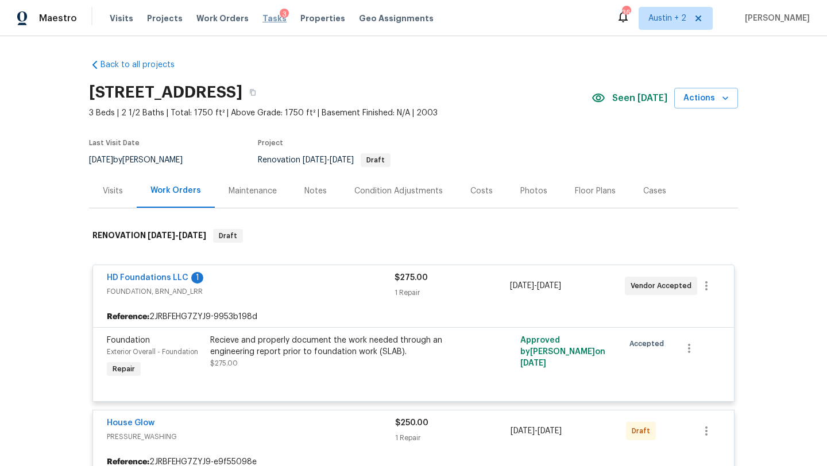
click at [266, 21] on span "Tasks" at bounding box center [274, 18] width 24 height 8
